Goal: Task Accomplishment & Management: Use online tool/utility

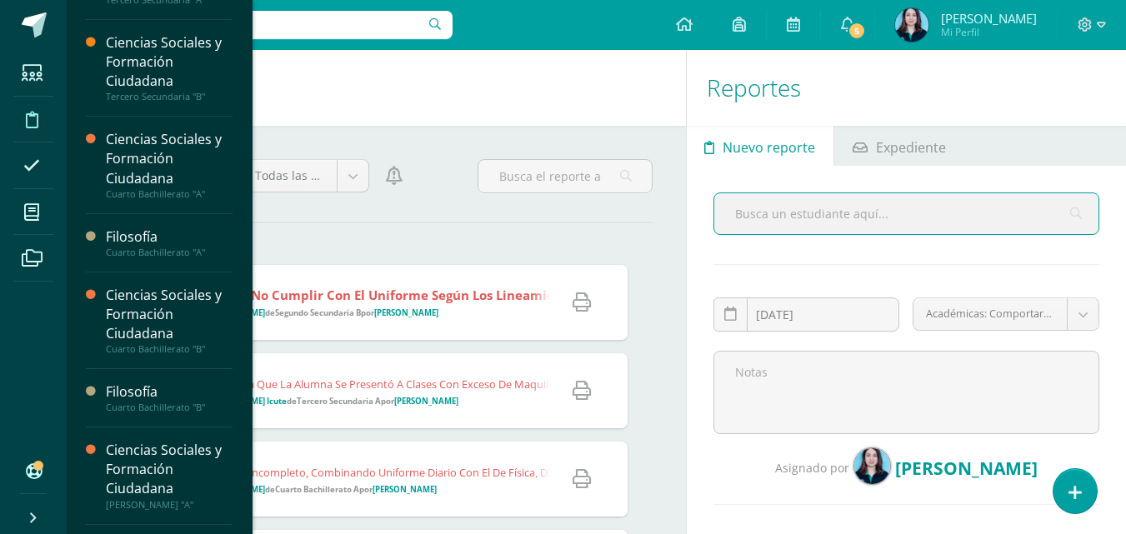
scroll to position [280, 0]
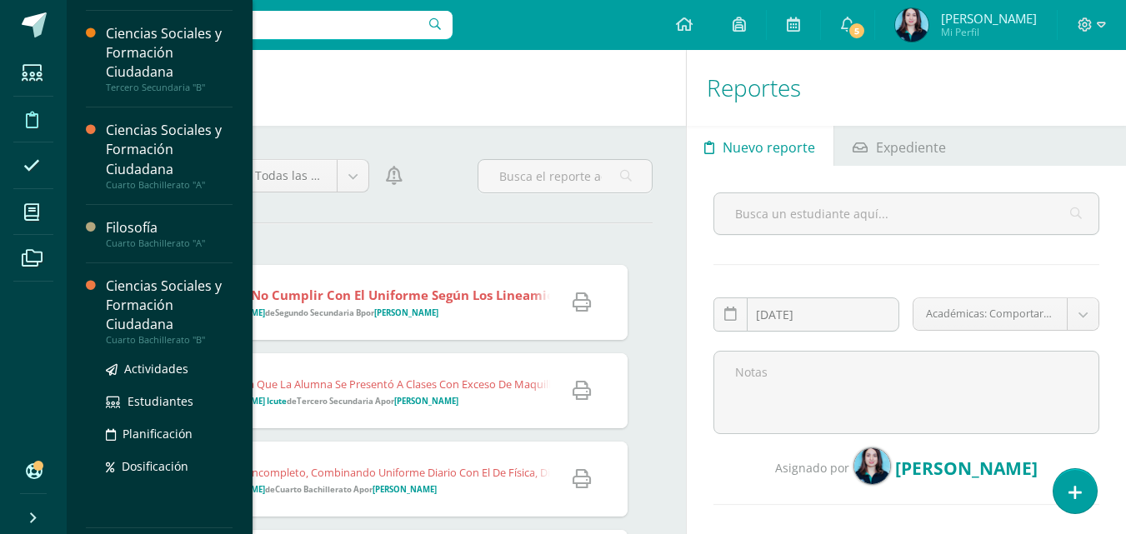
click at [152, 328] on div "Ciencias Sociales y Formación Ciudadana" at bounding box center [169, 305] width 127 height 57
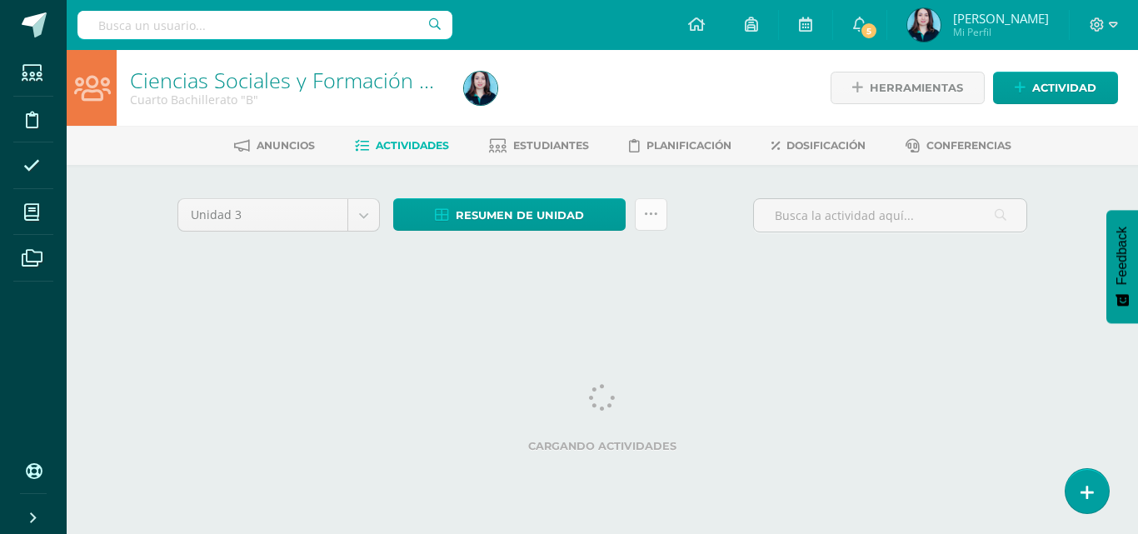
click at [652, 221] on icon at bounding box center [651, 214] width 14 height 14
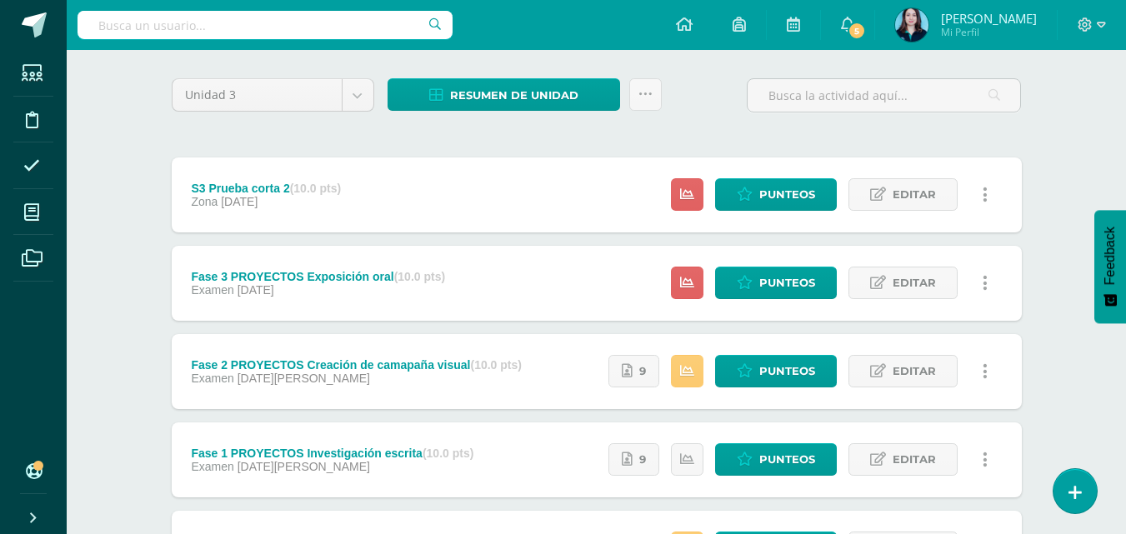
scroll to position [157, 0]
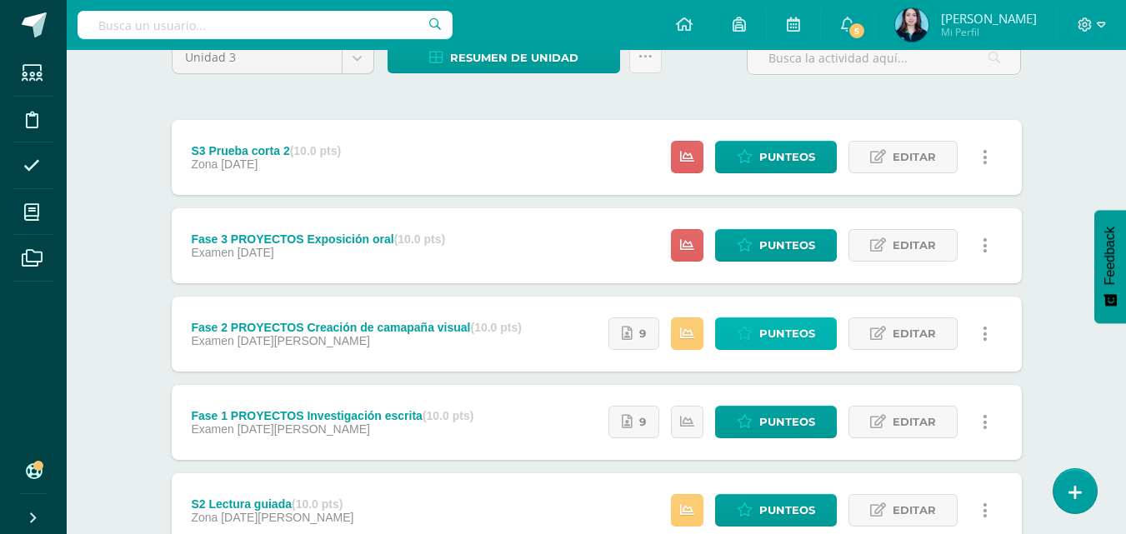
click at [740, 330] on icon at bounding box center [745, 334] width 16 height 14
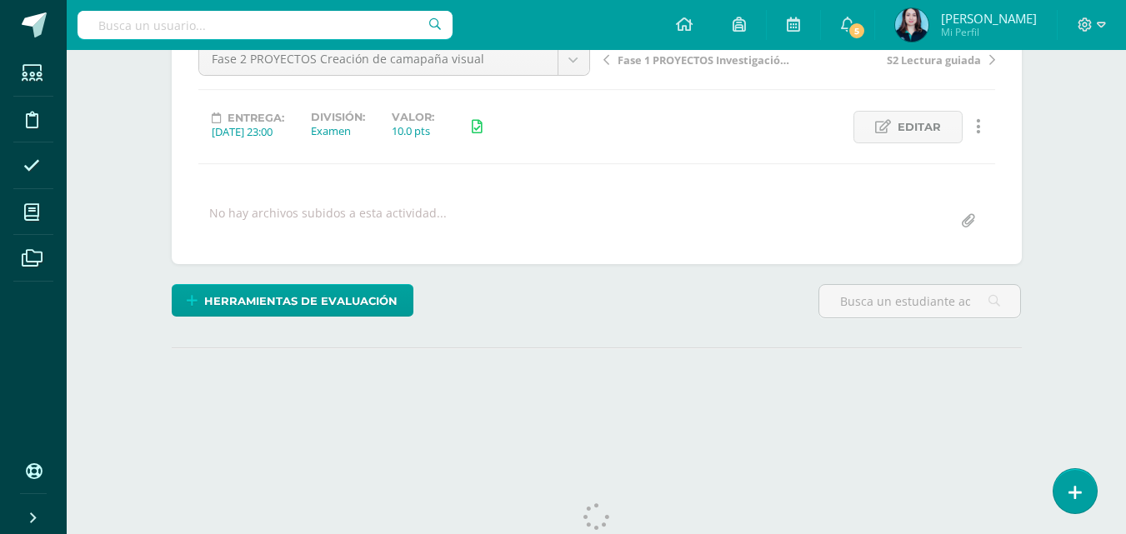
drag, startPoint x: 1137, startPoint y: 27, endPoint x: 1136, endPoint y: 148, distance: 121.7
click at [1125, 148] on html "Estudiantes Disciplina Asistencia Mis cursos Archivos Soporte Centro de ayuda Ú…" at bounding box center [563, 148] width 1126 height 660
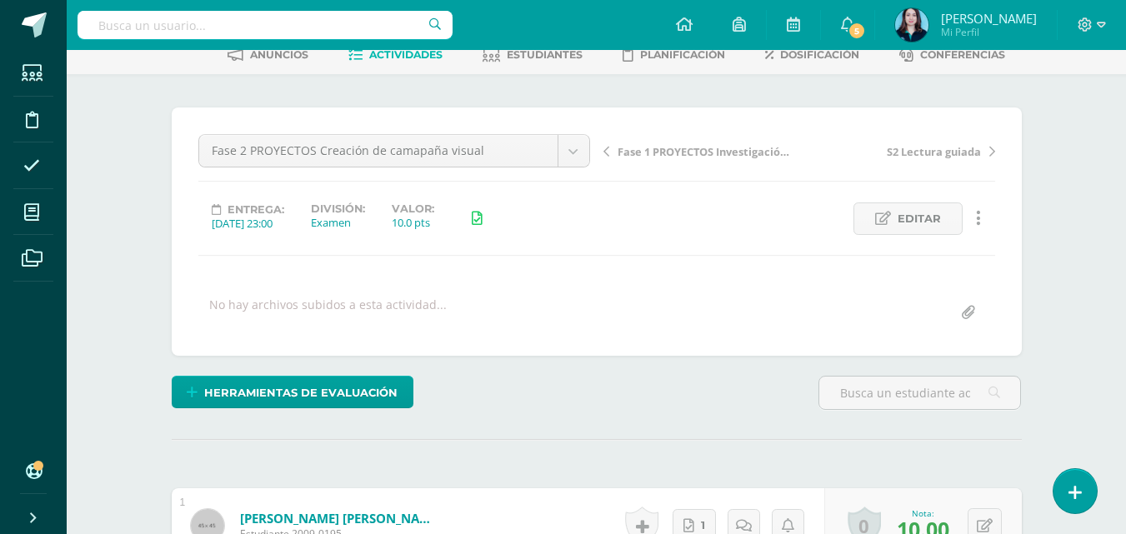
scroll to position [87, 0]
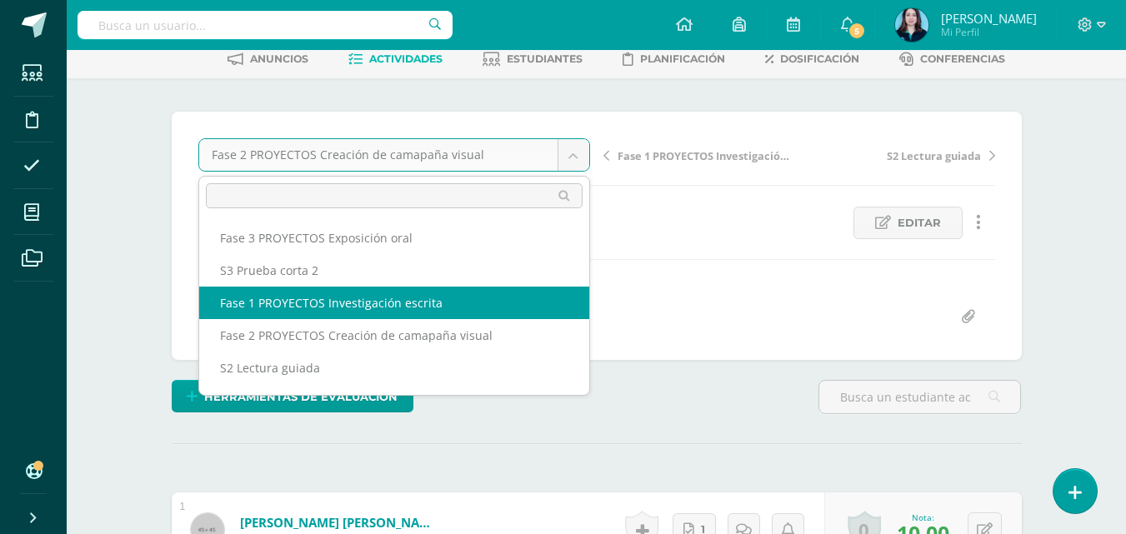
scroll to position [87, 0]
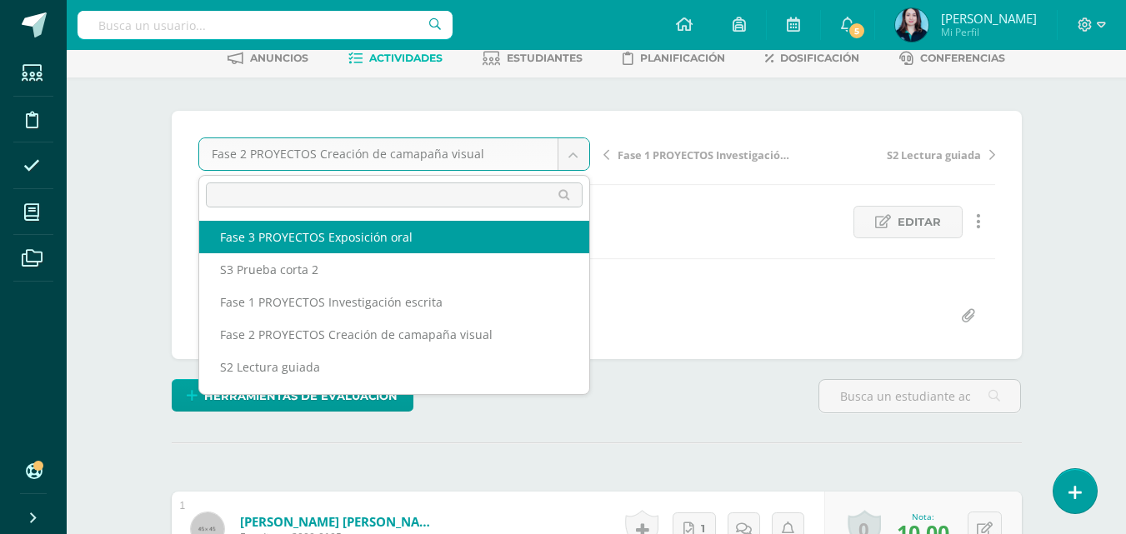
select select "/dashboard/teacher/grade-activity/43722/"
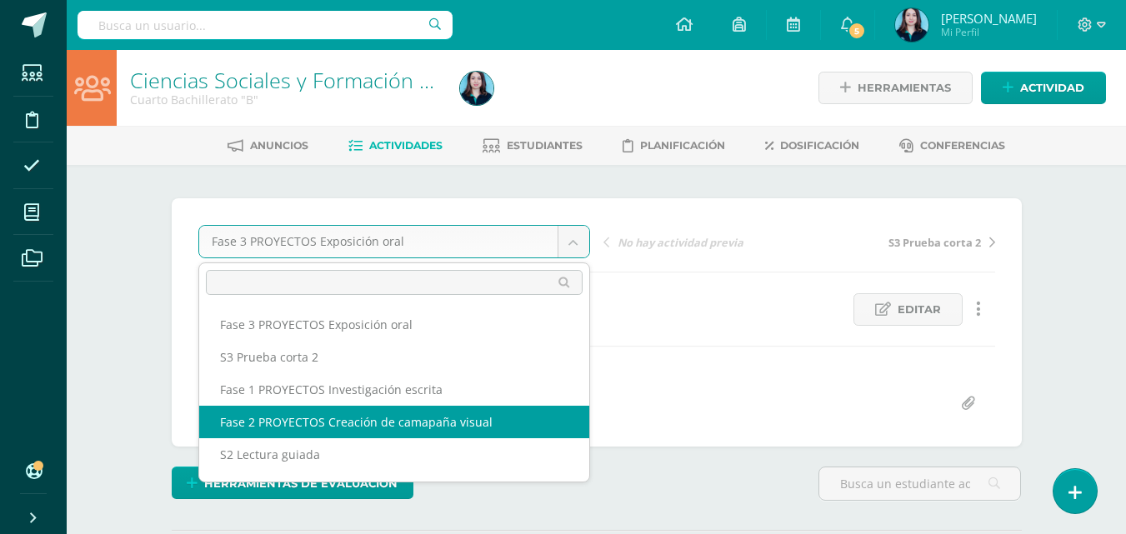
select select "/dashboard/teacher/grade-activity/43720/"
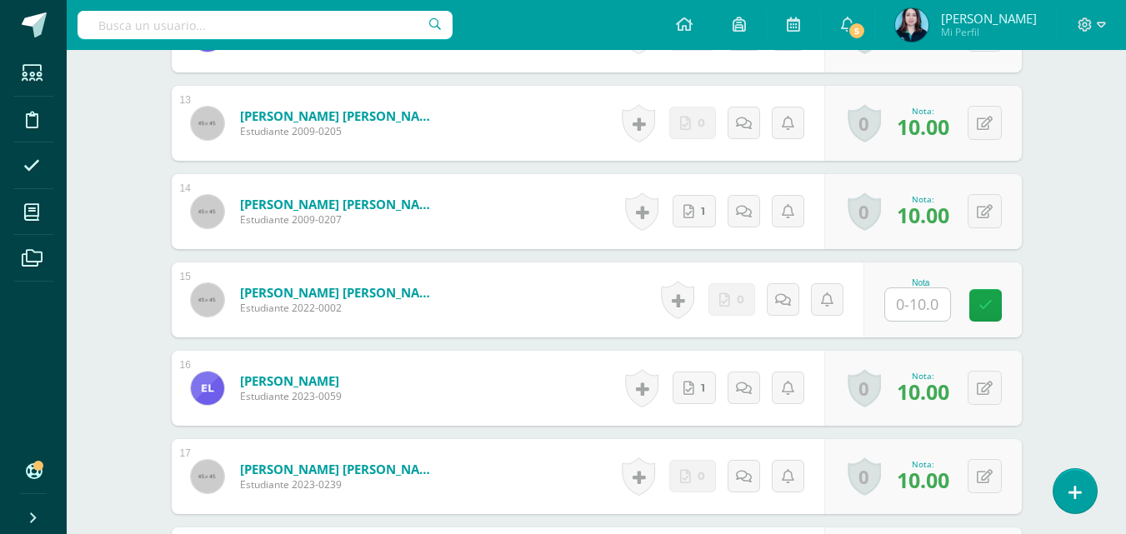
scroll to position [1549, 0]
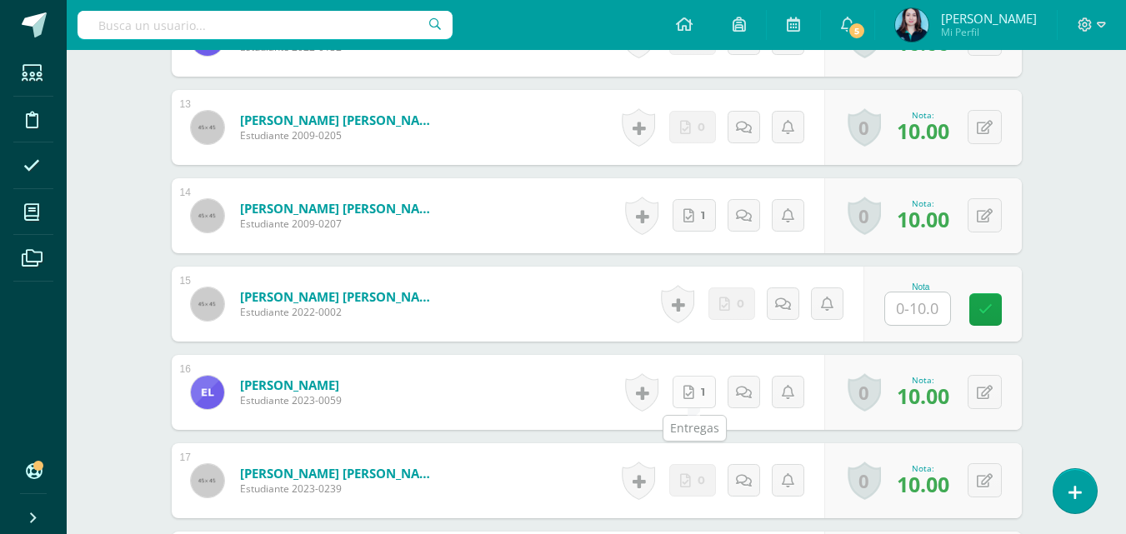
click at [684, 392] on link "1" at bounding box center [693, 392] width 43 height 32
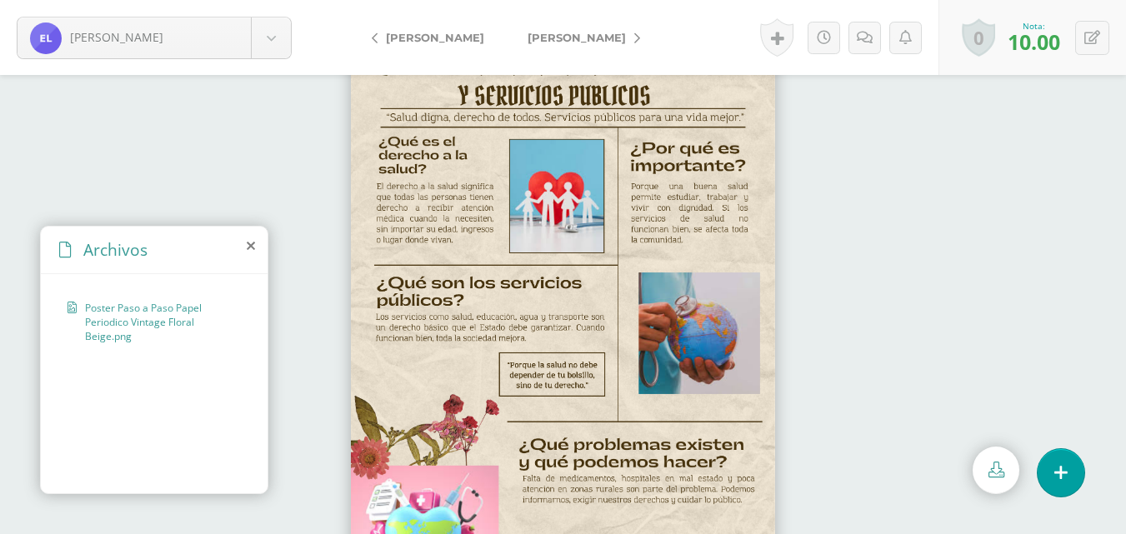
click at [188, 314] on span "Poster Paso a Paso Papel Periodico Vintage Floral Beige.png" at bounding box center [158, 322] width 147 height 42
click at [672, 198] on img at bounding box center [563, 305] width 424 height 600
click at [1010, 477] on link at bounding box center [995, 470] width 47 height 47
